Goal: Information Seeking & Learning: Learn about a topic

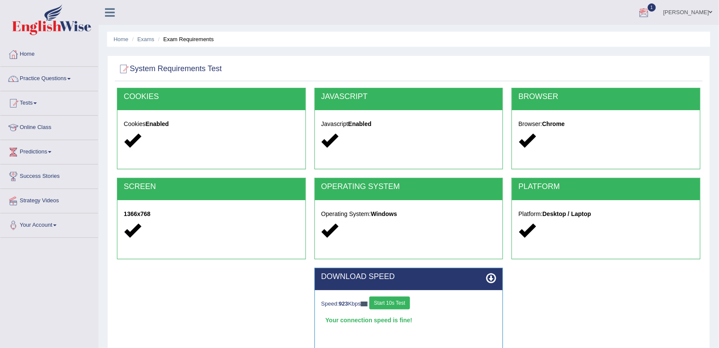
click at [651, 15] on div at bounding box center [644, 12] width 13 height 13
click at [616, 41] on span "Exam evaluated" at bounding box center [593, 42] width 114 height 7
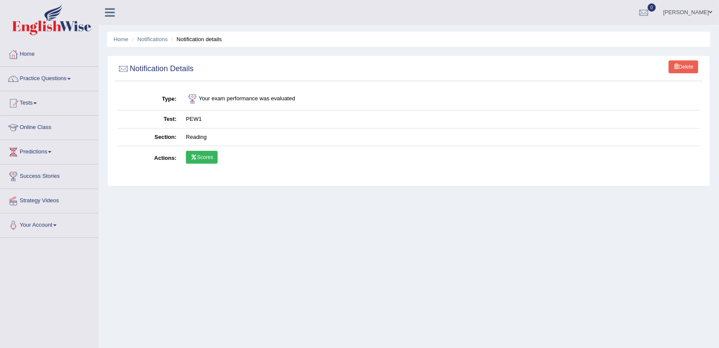
click at [203, 158] on link "Scores" at bounding box center [202, 157] width 32 height 13
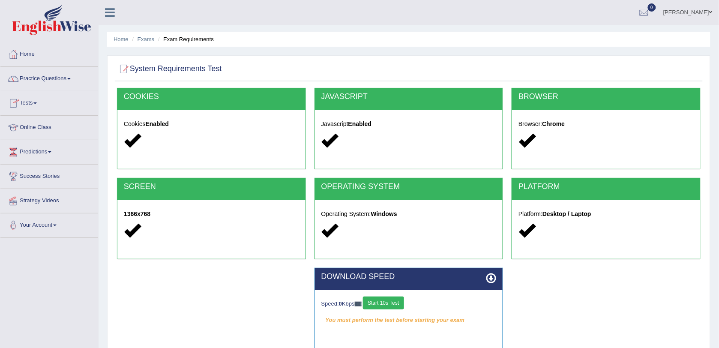
click at [39, 104] on link "Tests" at bounding box center [49, 101] width 98 height 21
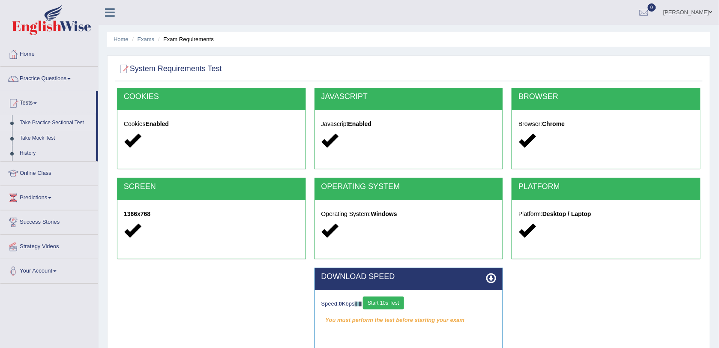
click at [39, 119] on link "Take Practice Sectional Test" at bounding box center [56, 122] width 80 height 15
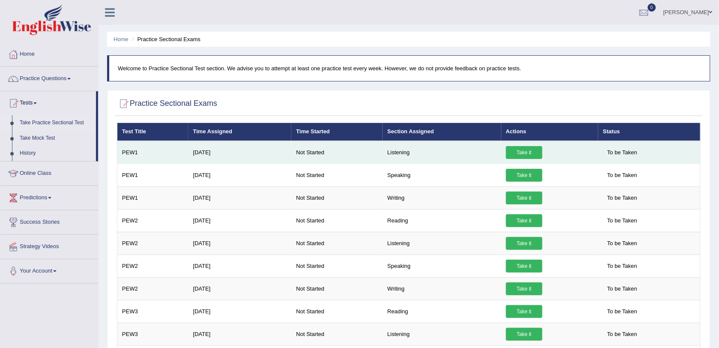
click at [511, 149] on link "Take it" at bounding box center [524, 152] width 36 height 13
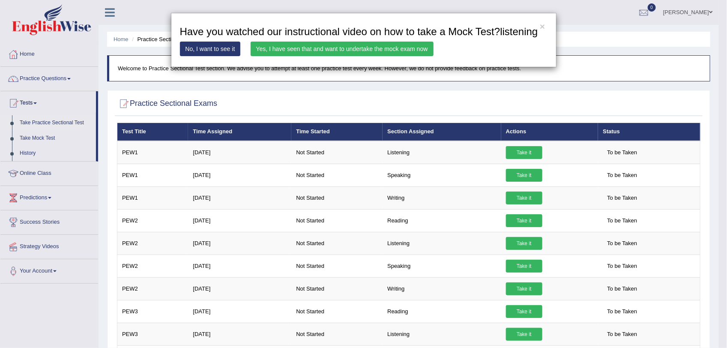
click at [391, 48] on link "Yes, I have seen that and want to undertake the mock exam now" at bounding box center [342, 49] width 183 height 15
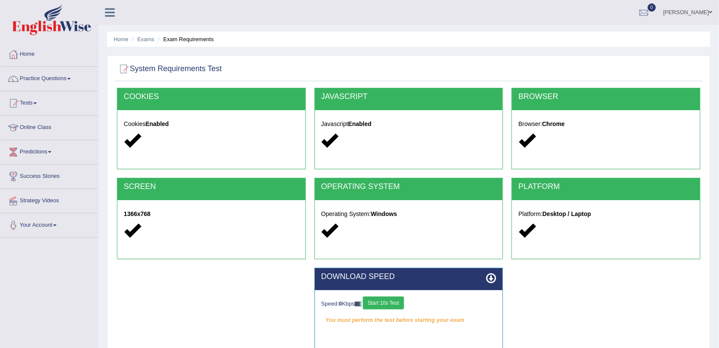
click at [384, 302] on button "Start 10s Test" at bounding box center [383, 303] width 41 height 13
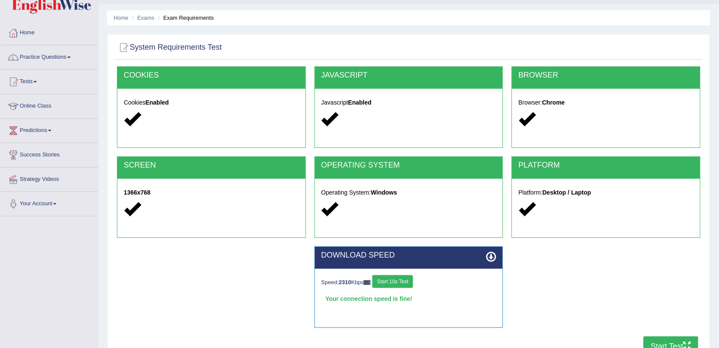
scroll to position [102, 0]
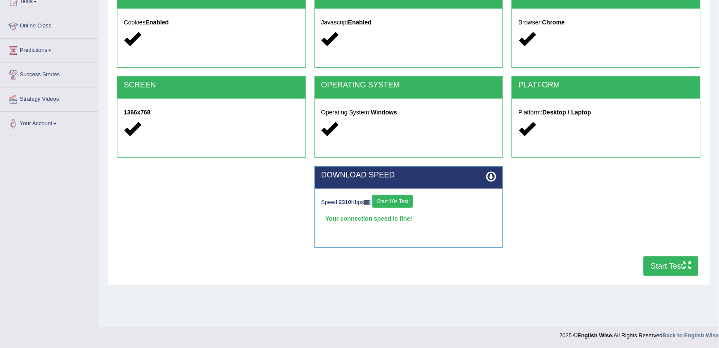
click at [673, 261] on button "Start Test" at bounding box center [671, 266] width 55 height 20
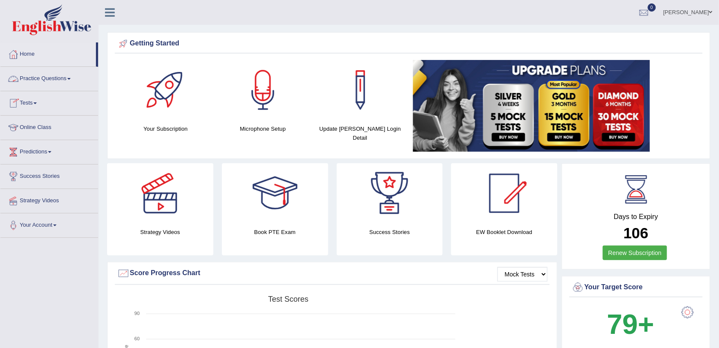
click at [48, 78] on link "Practice Questions" at bounding box center [49, 77] width 98 height 21
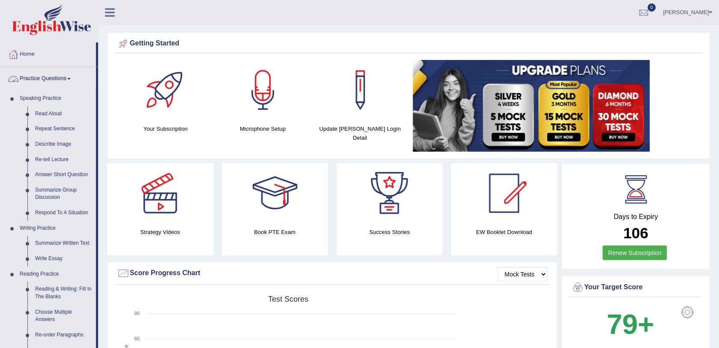
click at [51, 76] on link "Practice Questions" at bounding box center [48, 77] width 96 height 21
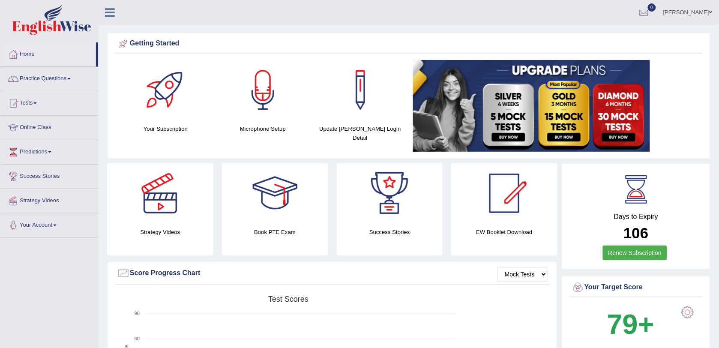
click at [33, 101] on link "Tests" at bounding box center [49, 101] width 98 height 21
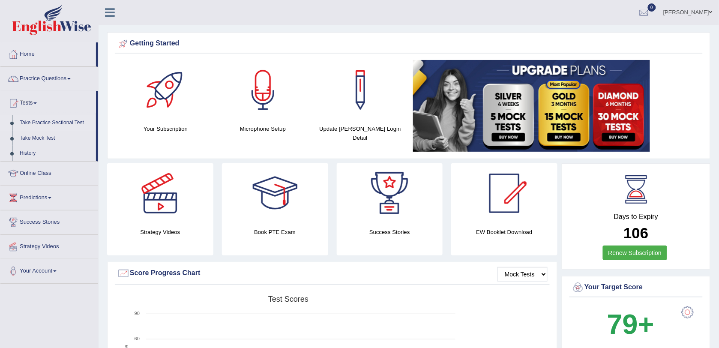
click at [36, 119] on link "Take Practice Sectional Test" at bounding box center [56, 122] width 80 height 15
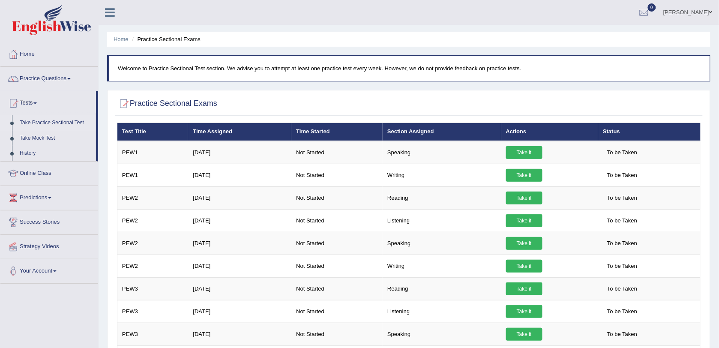
click at [610, 132] on th "Status" at bounding box center [649, 132] width 102 height 18
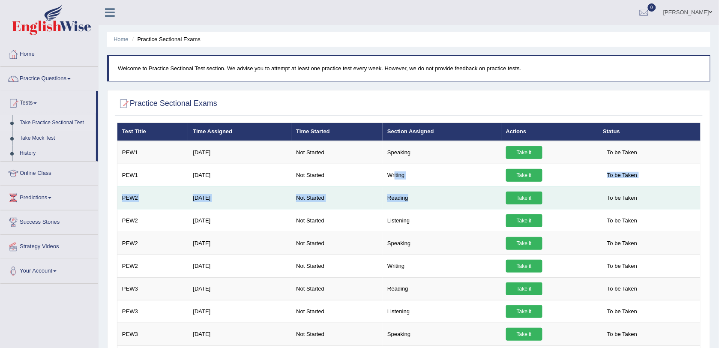
drag, startPoint x: 394, startPoint y: 183, endPoint x: 424, endPoint y: 196, distance: 33.4
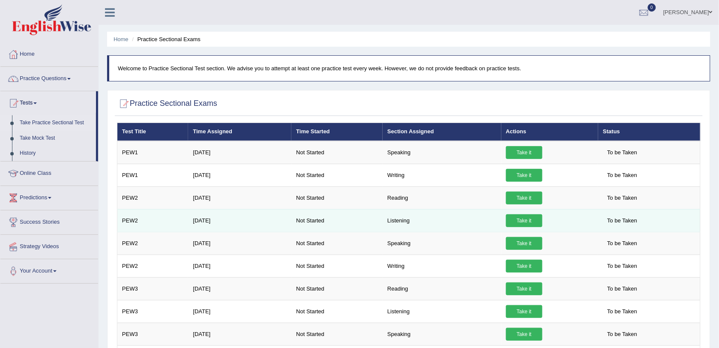
drag, startPoint x: 424, startPoint y: 196, endPoint x: 401, endPoint y: 230, distance: 41.0
click at [401, 230] on td "Listening" at bounding box center [442, 220] width 119 height 23
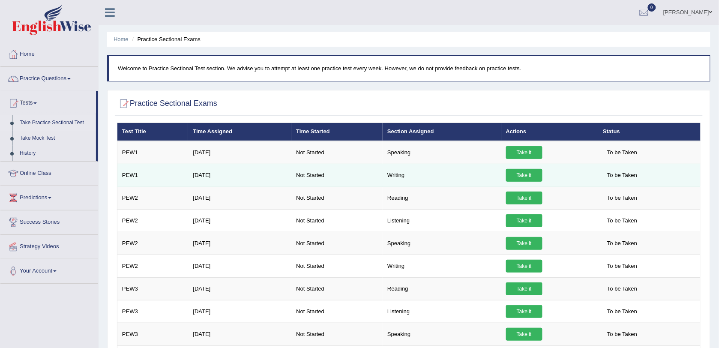
click at [522, 171] on link "Take it" at bounding box center [524, 175] width 36 height 13
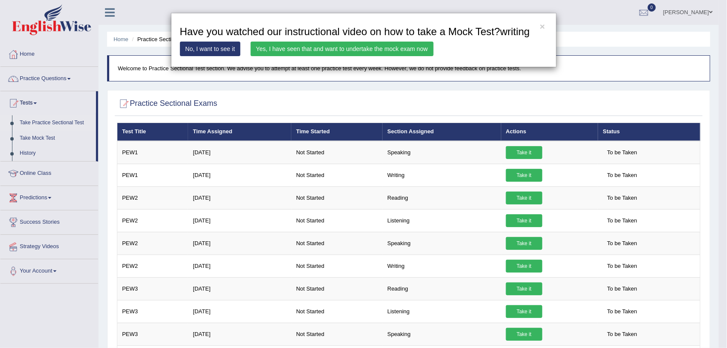
click at [342, 50] on link "Yes, I have seen that and want to undertake the mock exam now" at bounding box center [342, 49] width 183 height 15
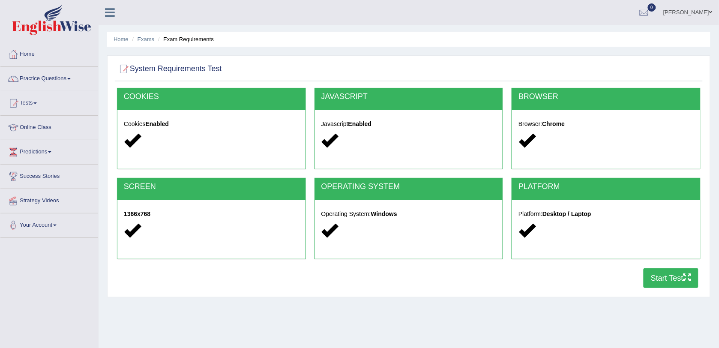
click at [667, 277] on button "Start Test" at bounding box center [671, 278] width 55 height 20
click at [651, 13] on div at bounding box center [644, 12] width 13 height 13
click at [609, 37] on strong "See All Alerts" at bounding box center [590, 36] width 38 height 7
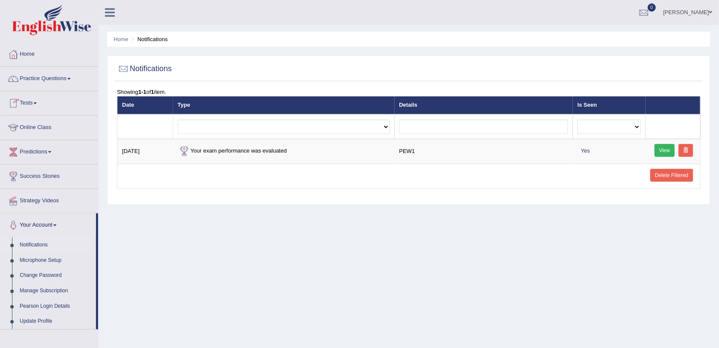
click at [37, 100] on link "Tests" at bounding box center [49, 101] width 98 height 21
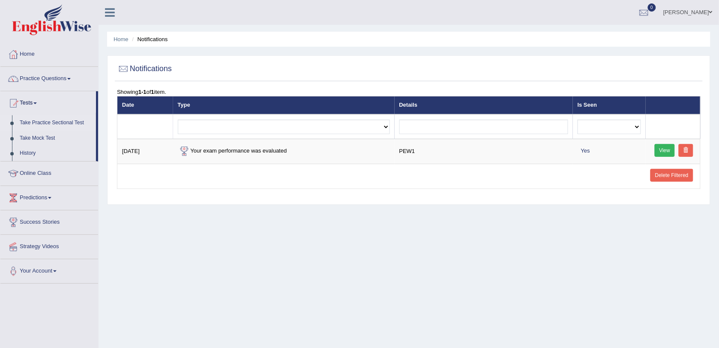
click at [39, 120] on link "Take Practice Sectional Test" at bounding box center [56, 122] width 80 height 15
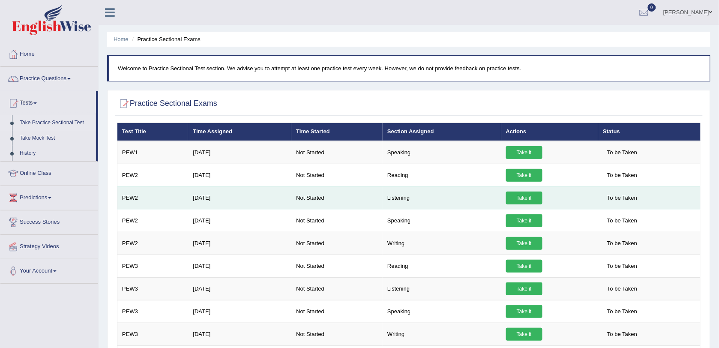
click at [506, 196] on link "Take it" at bounding box center [524, 198] width 36 height 13
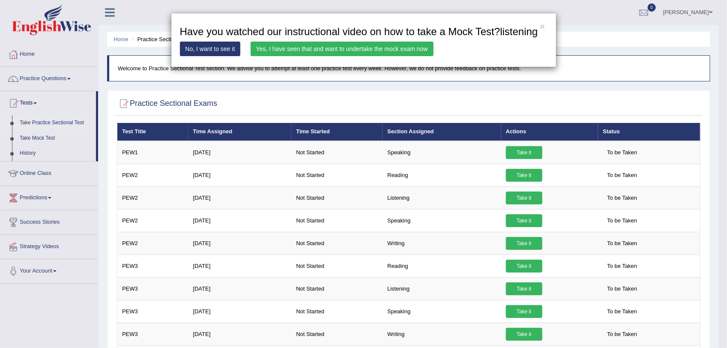
click at [294, 47] on link "Yes, I have seen that and want to undertake the mock exam now" at bounding box center [342, 49] width 183 height 15
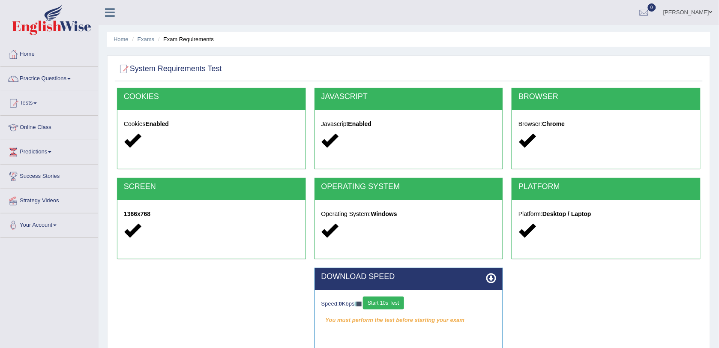
click at [389, 299] on button "Start 10s Test" at bounding box center [383, 303] width 41 height 13
click at [406, 300] on button "Start 10s Test" at bounding box center [393, 303] width 41 height 13
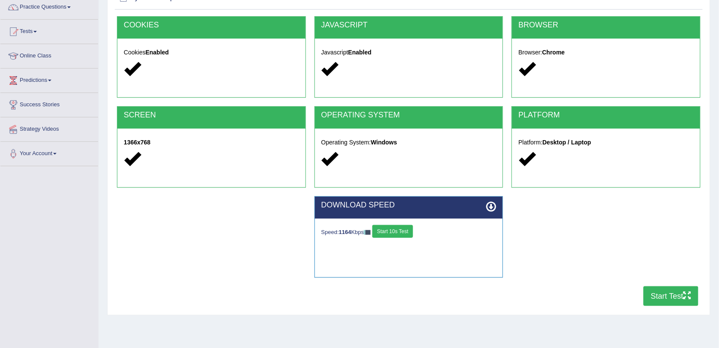
scroll to position [102, 0]
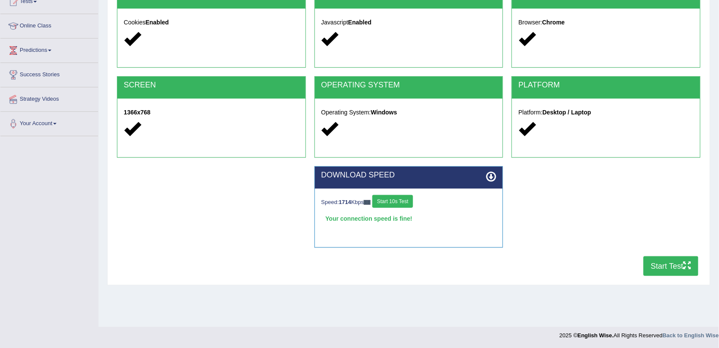
click at [671, 262] on button "Start Test" at bounding box center [671, 266] width 55 height 20
click at [385, 196] on button "Start 10s Test" at bounding box center [393, 201] width 41 height 13
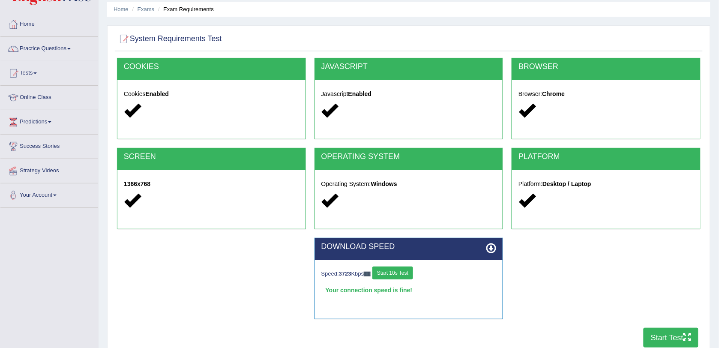
scroll to position [0, 0]
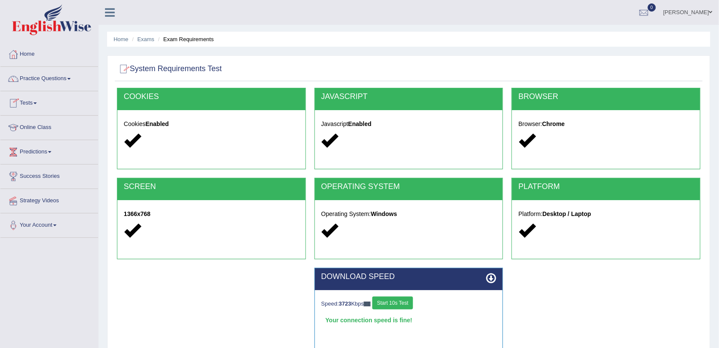
click at [39, 101] on link "Tests" at bounding box center [49, 101] width 98 height 21
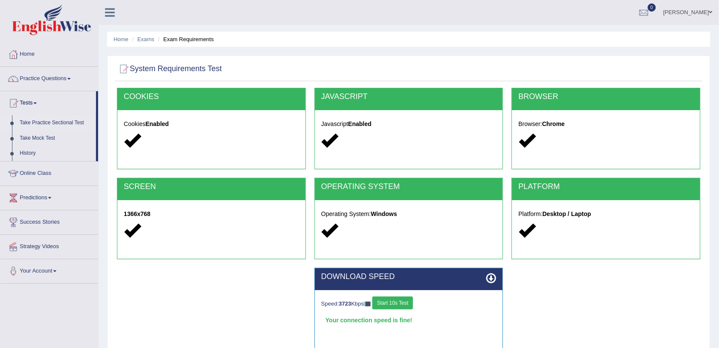
click at [35, 123] on link "Take Practice Sectional Test" at bounding box center [56, 122] width 80 height 15
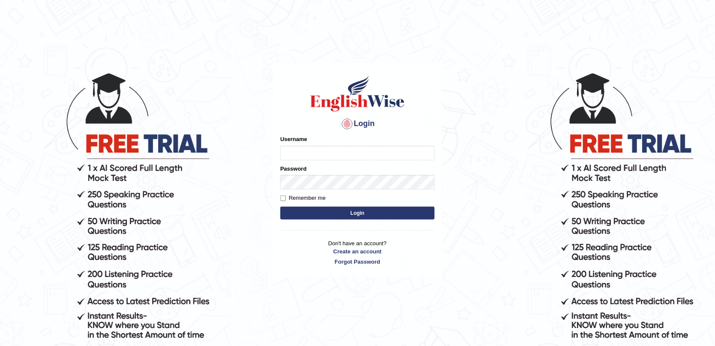
type input "Yolo7586"
click at [399, 209] on button "Login" at bounding box center [357, 213] width 154 height 13
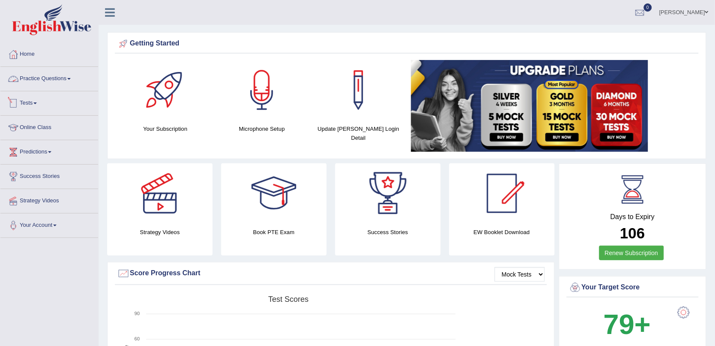
click at [59, 77] on link "Practice Questions" at bounding box center [49, 77] width 98 height 21
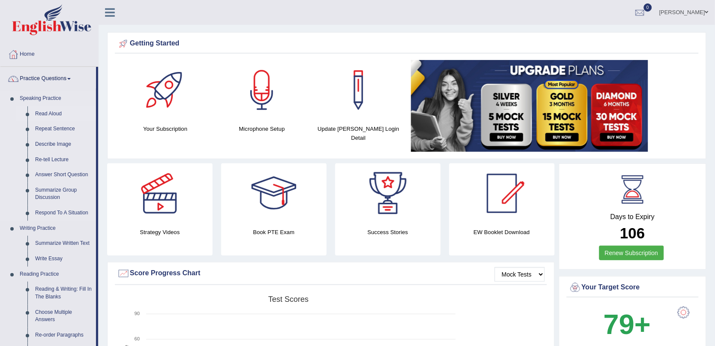
click at [52, 111] on link "Read Aloud" at bounding box center [63, 113] width 65 height 15
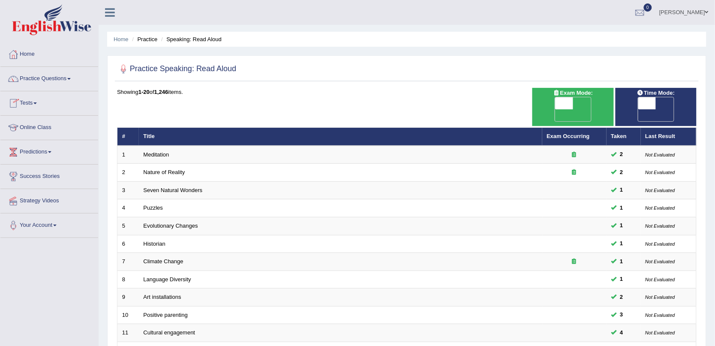
click at [33, 106] on link "Tests" at bounding box center [49, 101] width 98 height 21
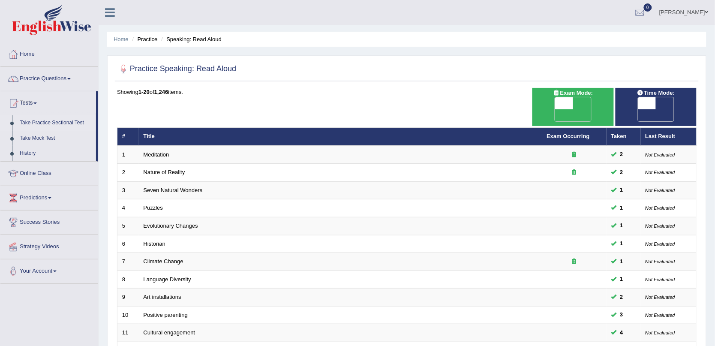
click at [33, 122] on link "Take Practice Sectional Test" at bounding box center [56, 122] width 80 height 15
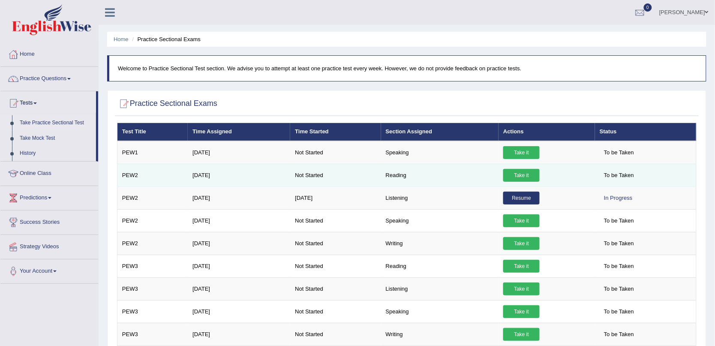
click at [513, 174] on link "Take it" at bounding box center [521, 175] width 36 height 13
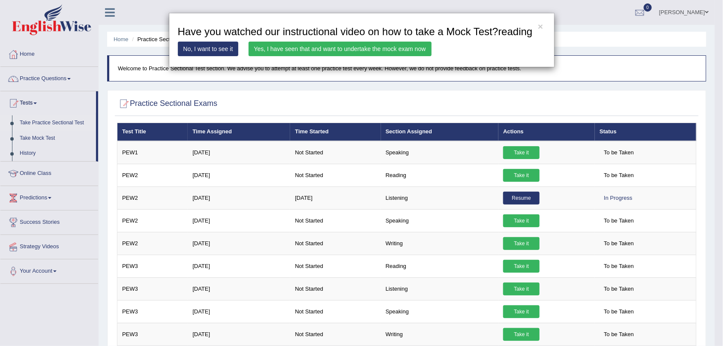
click at [332, 50] on link "Yes, I have seen that and want to undertake the mock exam now" at bounding box center [340, 49] width 183 height 15
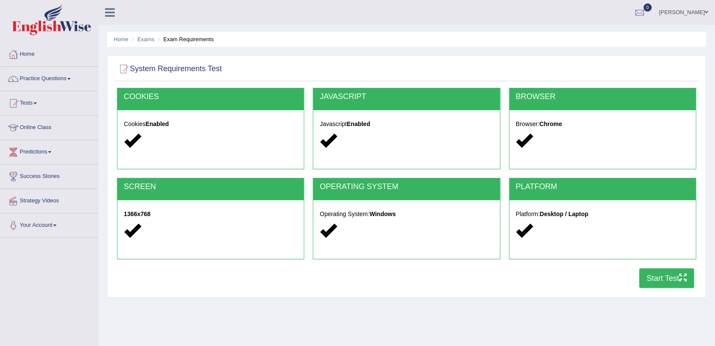
click at [674, 278] on button "Start Test" at bounding box center [667, 278] width 55 height 20
